Goal: Task Accomplishment & Management: Manage account settings

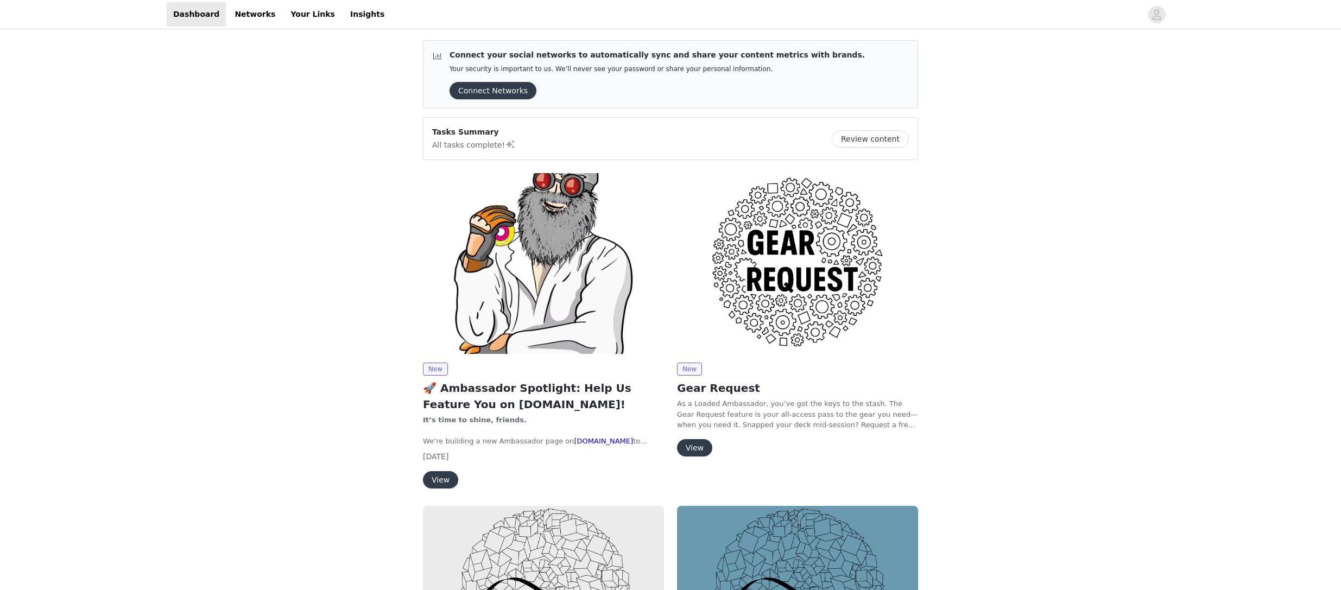
scroll to position [1, 0]
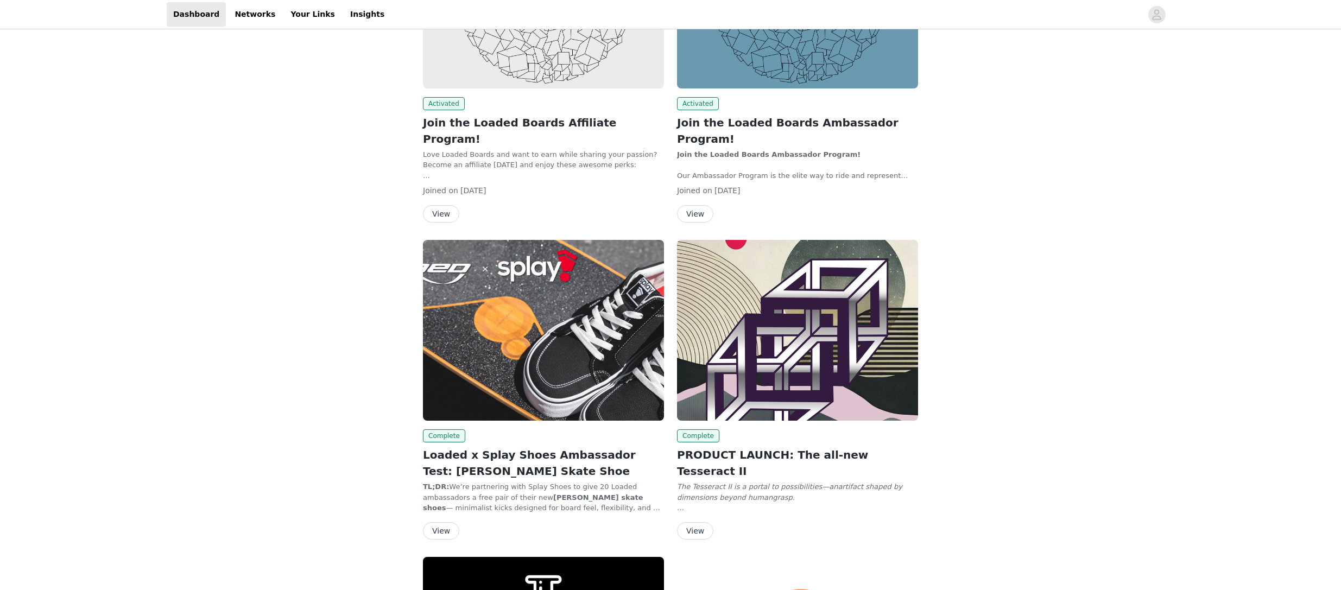
scroll to position [796, 0]
